Goal: Task Accomplishment & Management: Manage account settings

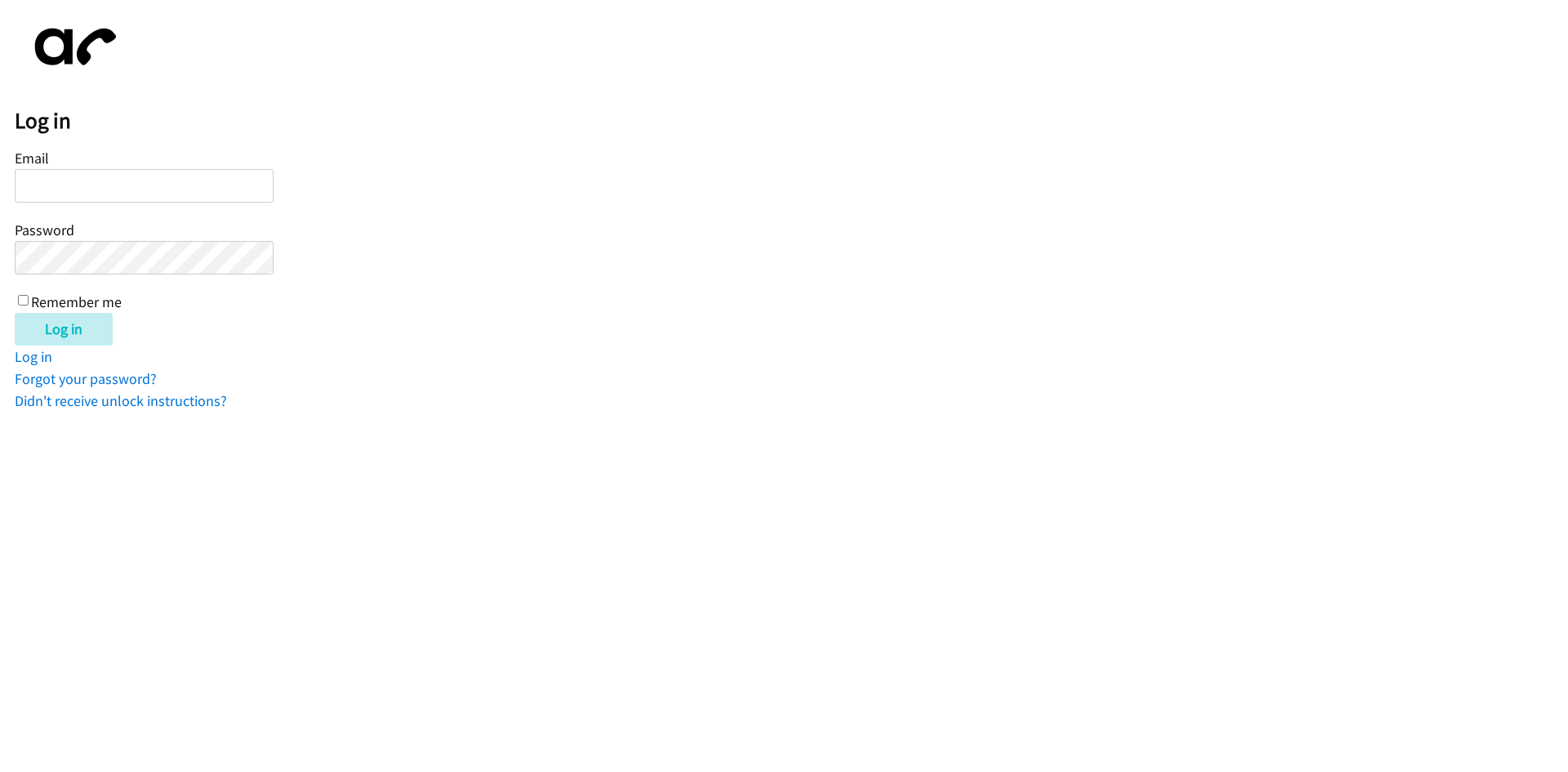
drag, startPoint x: 0, startPoint y: 0, endPoint x: 198, endPoint y: 170, distance: 261.0
click at [199, 168] on div "Email Password Remember me" at bounding box center [144, 229] width 259 height 167
click at [192, 181] on input "Email" at bounding box center [144, 186] width 259 height 33
type input "Crisbieradames@gmail.com"
click at [14, 313] on input "Log in" at bounding box center [63, 329] width 98 height 32
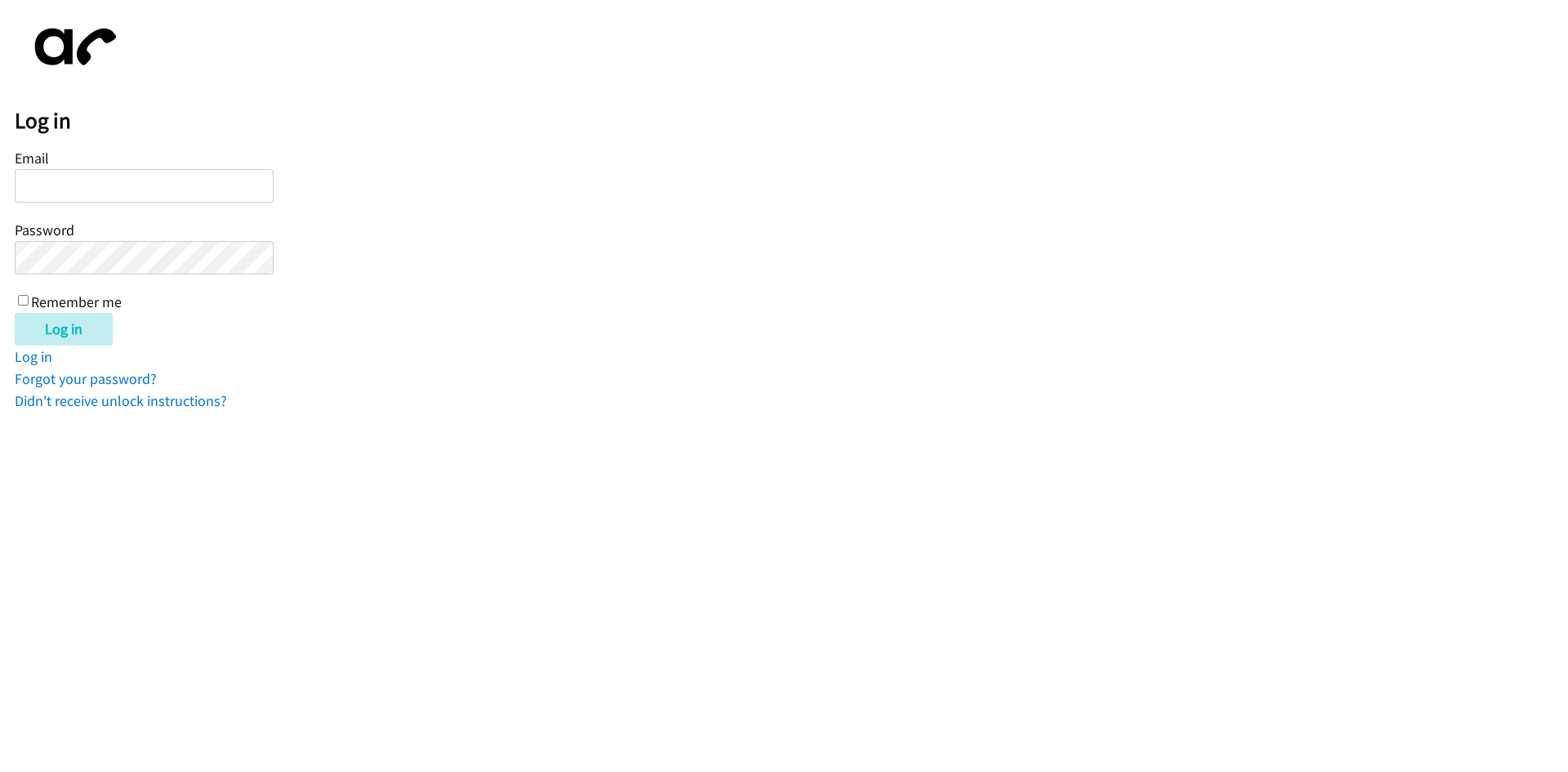
paste input "crisbieradames@gmail.com"
type input "crisbieradames@gmail.com"
click at [14, 313] on input "Log in" at bounding box center [63, 329] width 98 height 32
click at [235, 192] on input "Email" at bounding box center [144, 186] width 259 height 33
type input "Crisbieradames@gmail.com"
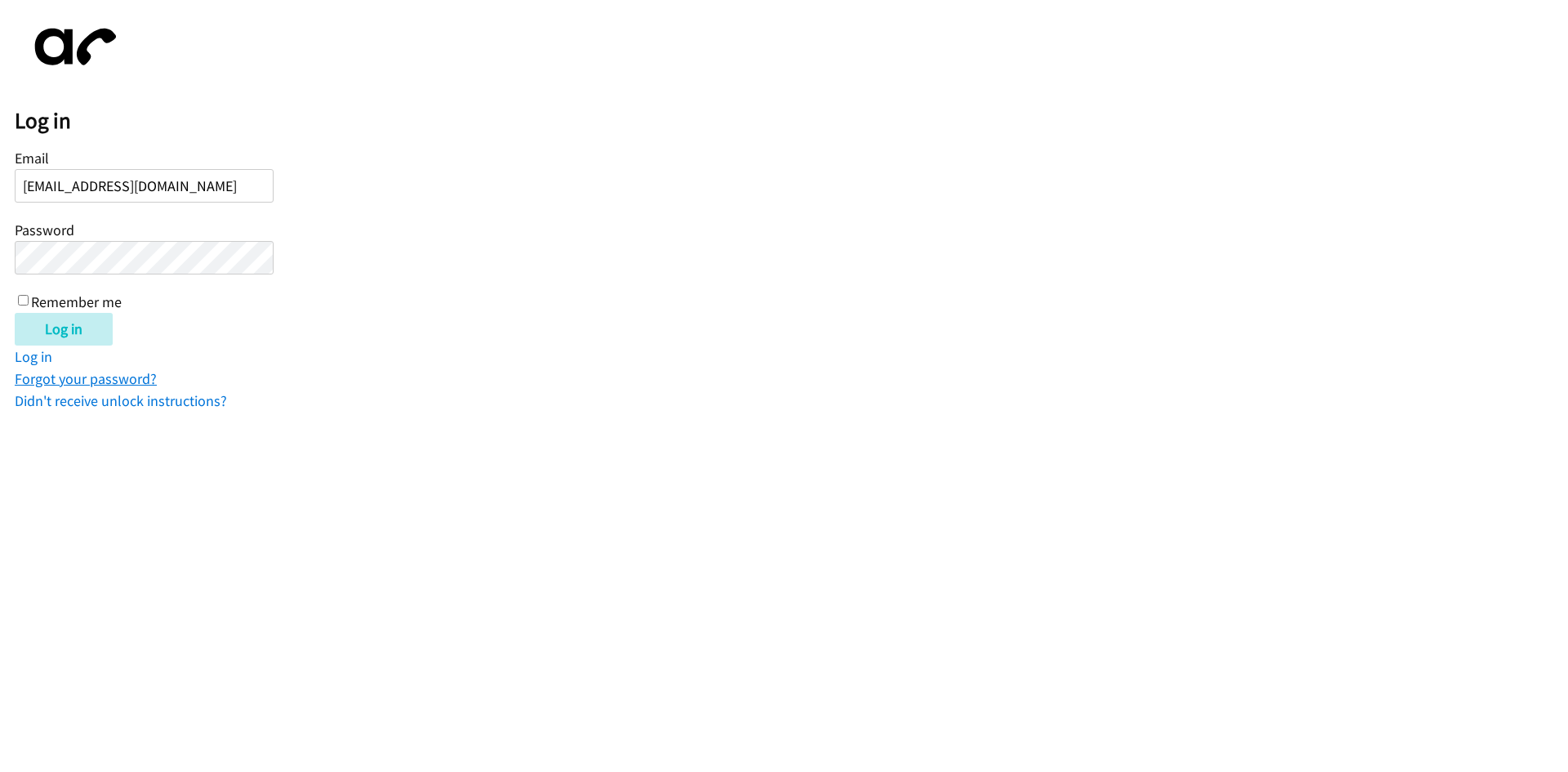
click at [110, 375] on link "Forgot your password?" at bounding box center [85, 378] width 142 height 19
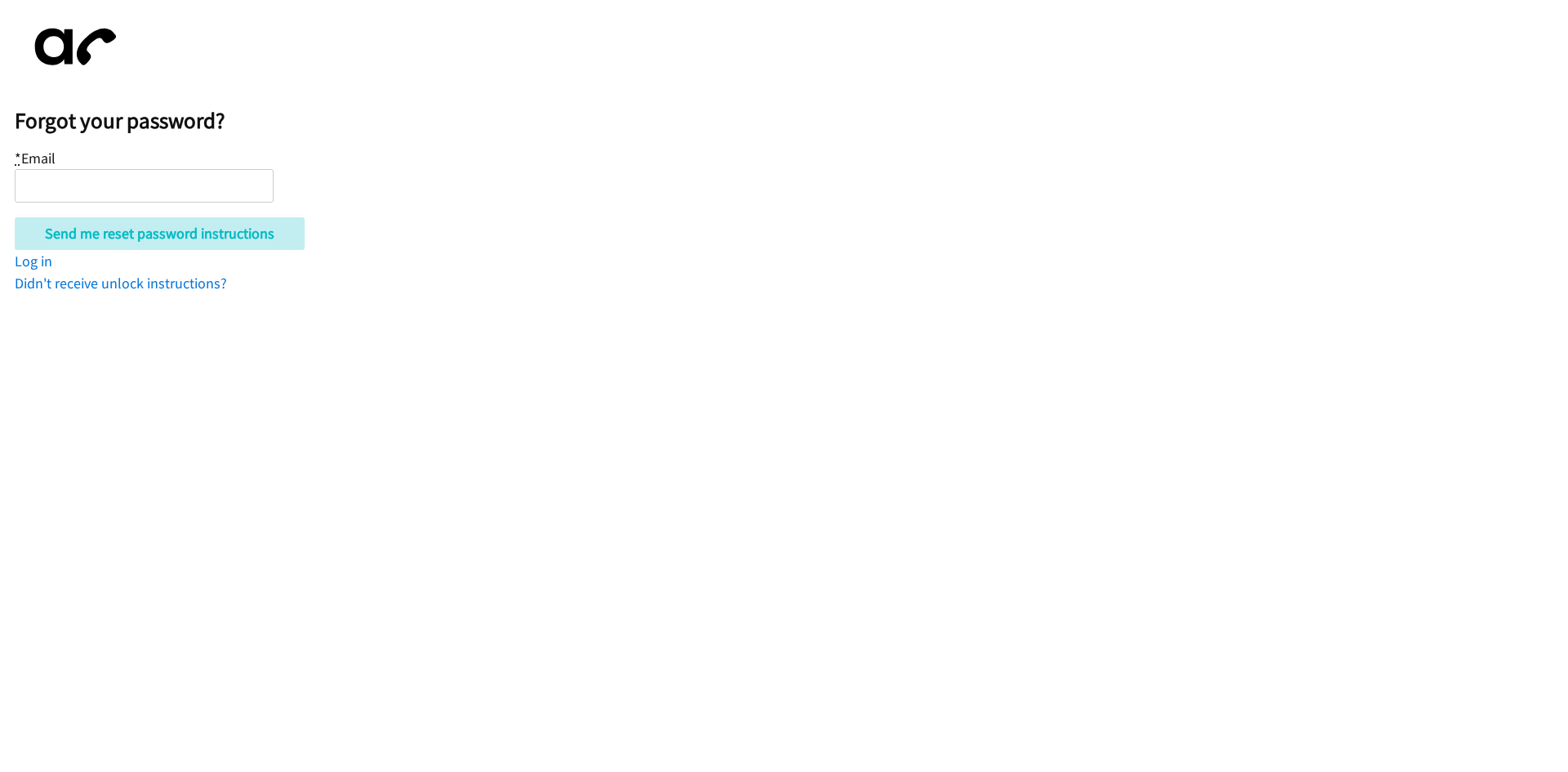
click at [145, 194] on input "* Email" at bounding box center [144, 186] width 259 height 33
type input "[EMAIL_ADDRESS][DOMAIN_NAME]"
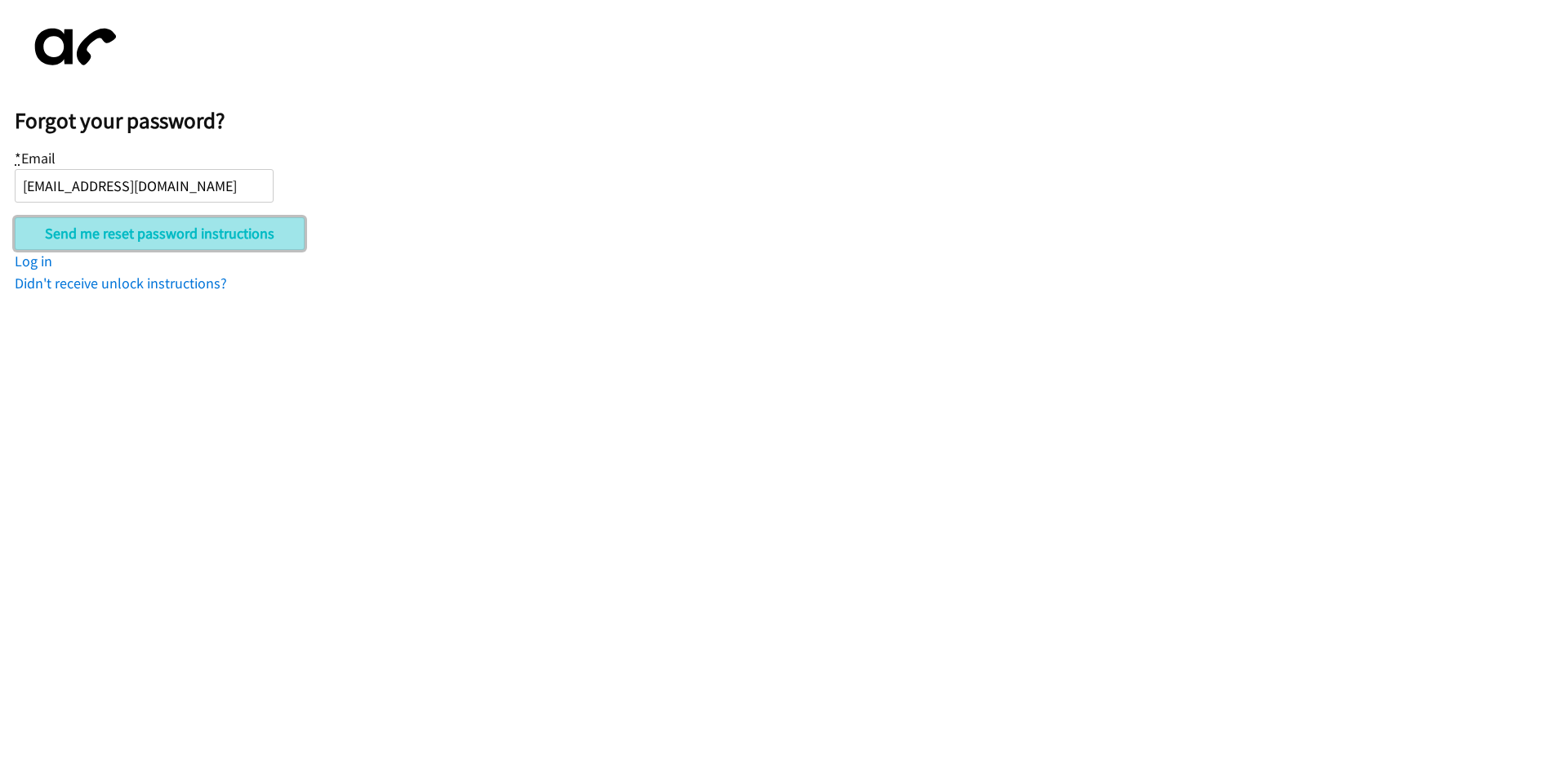
click at [146, 238] on input "Send me reset password instructions" at bounding box center [159, 233] width 290 height 32
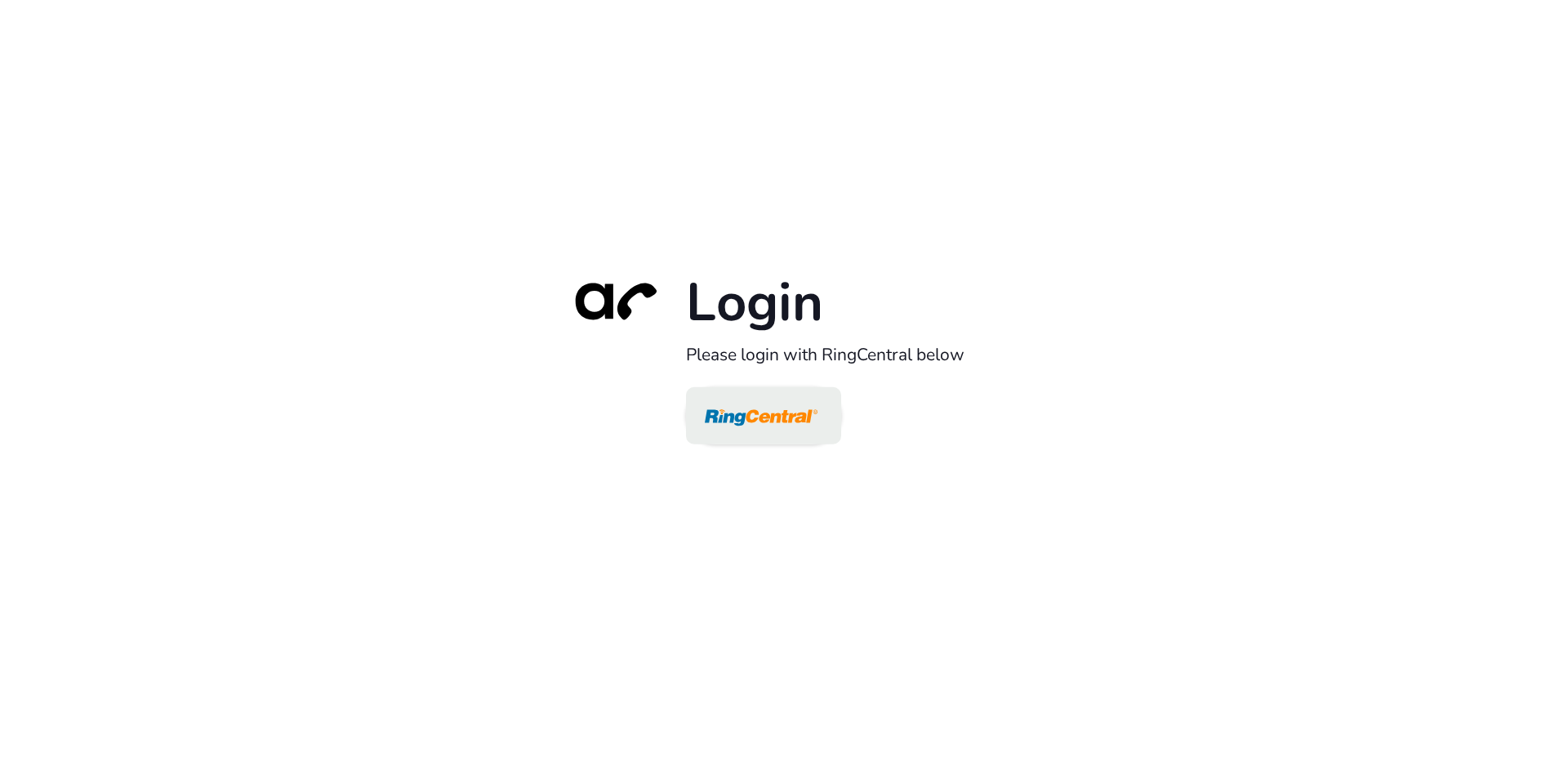
click at [753, 417] on img at bounding box center [761, 417] width 112 height 53
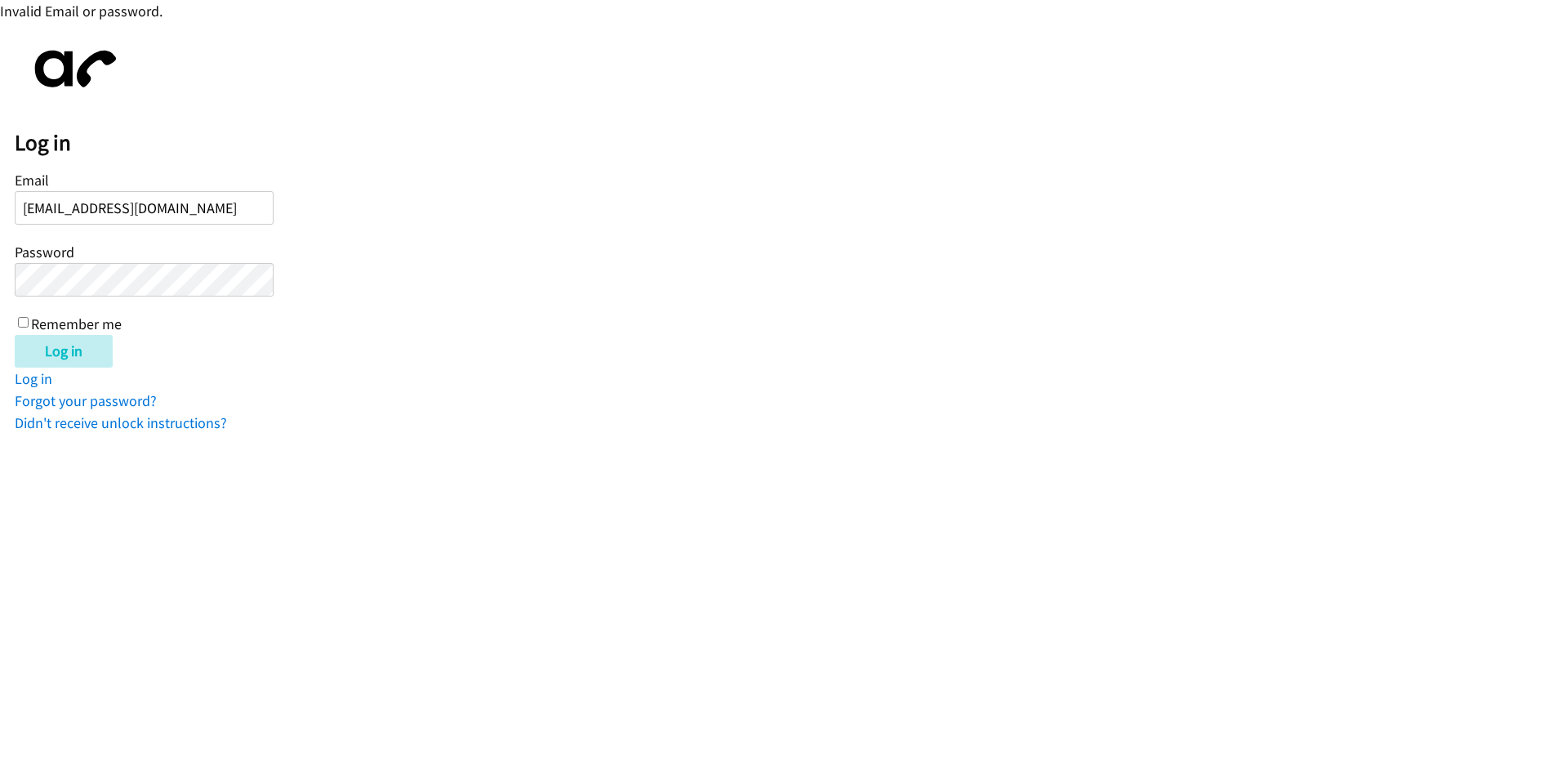
click at [14, 335] on input "Log in" at bounding box center [63, 351] width 98 height 32
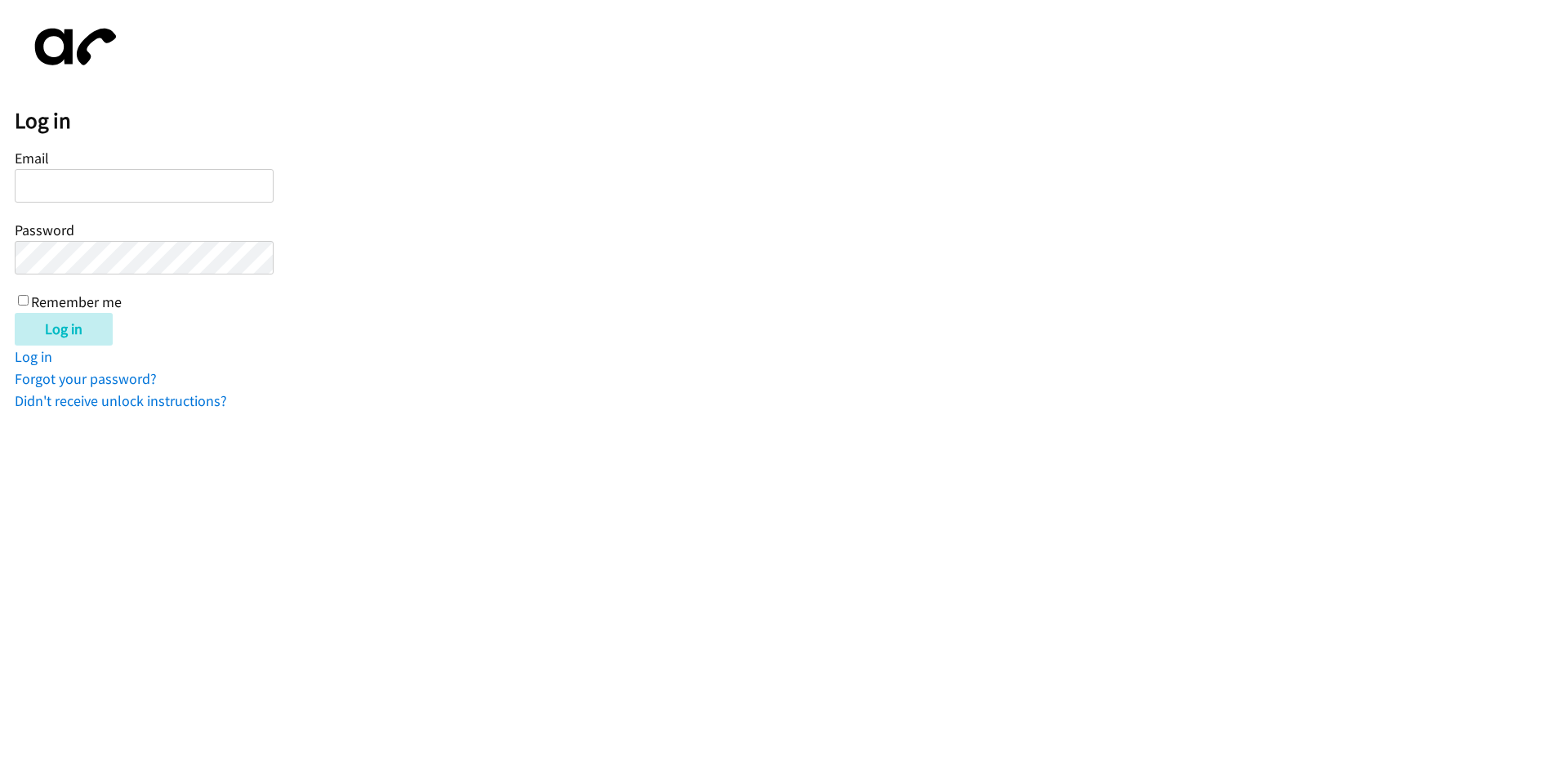
click at [516, 115] on h2 "Log in" at bounding box center [791, 121] width 1554 height 28
